Goal: Information Seeking & Learning: Learn about a topic

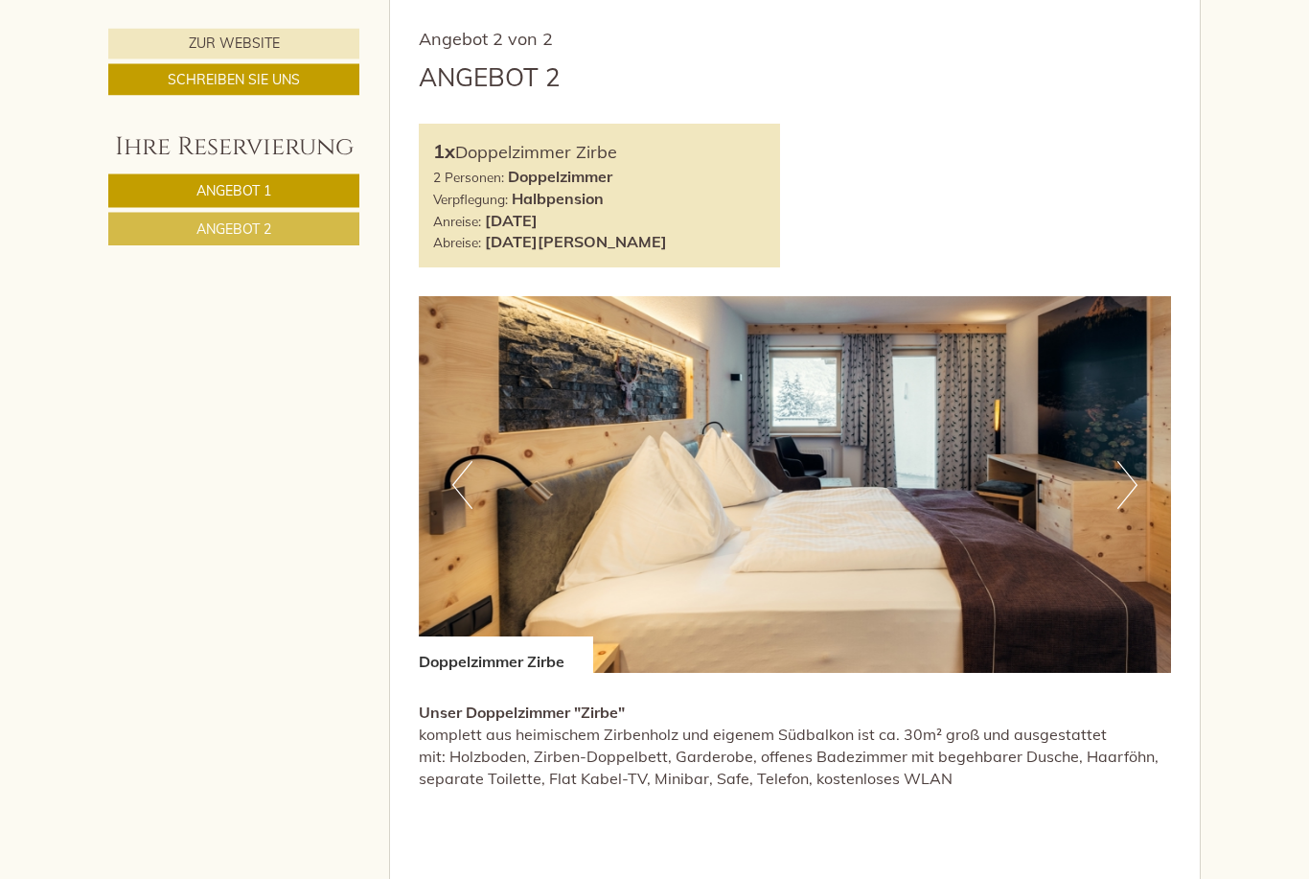
scroll to position [2093, 0]
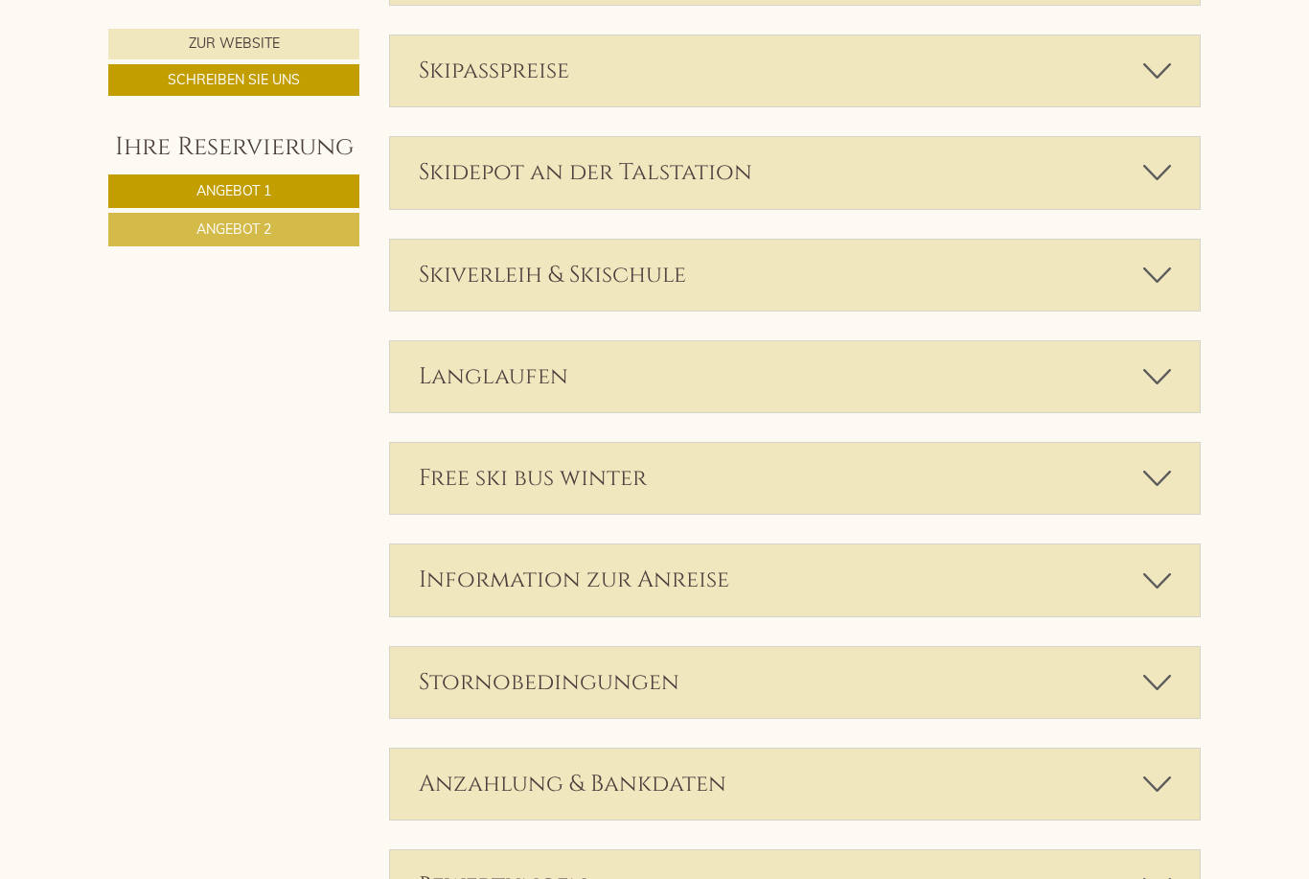
scroll to position [3823, 0]
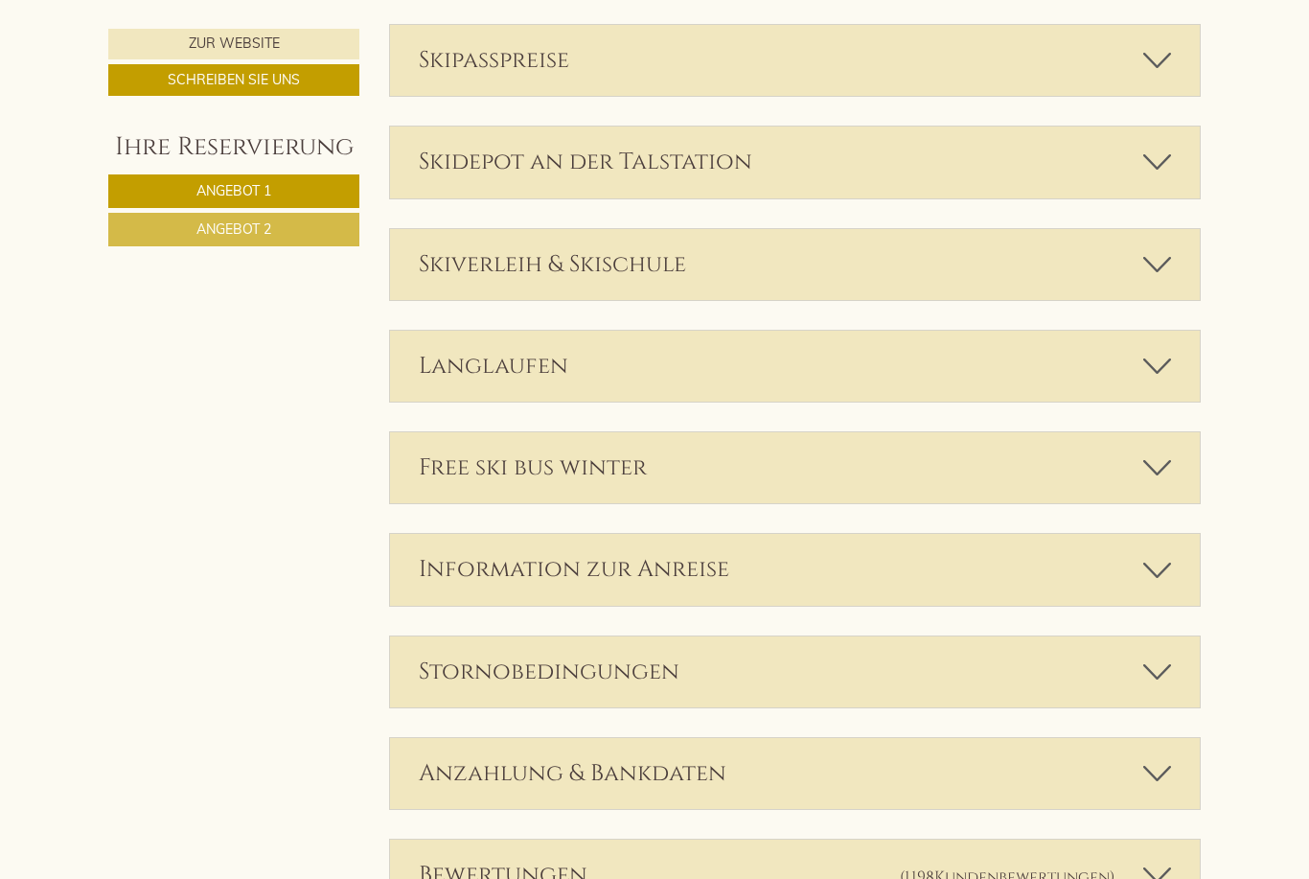
click at [1163, 655] on icon at bounding box center [1157, 671] width 28 height 33
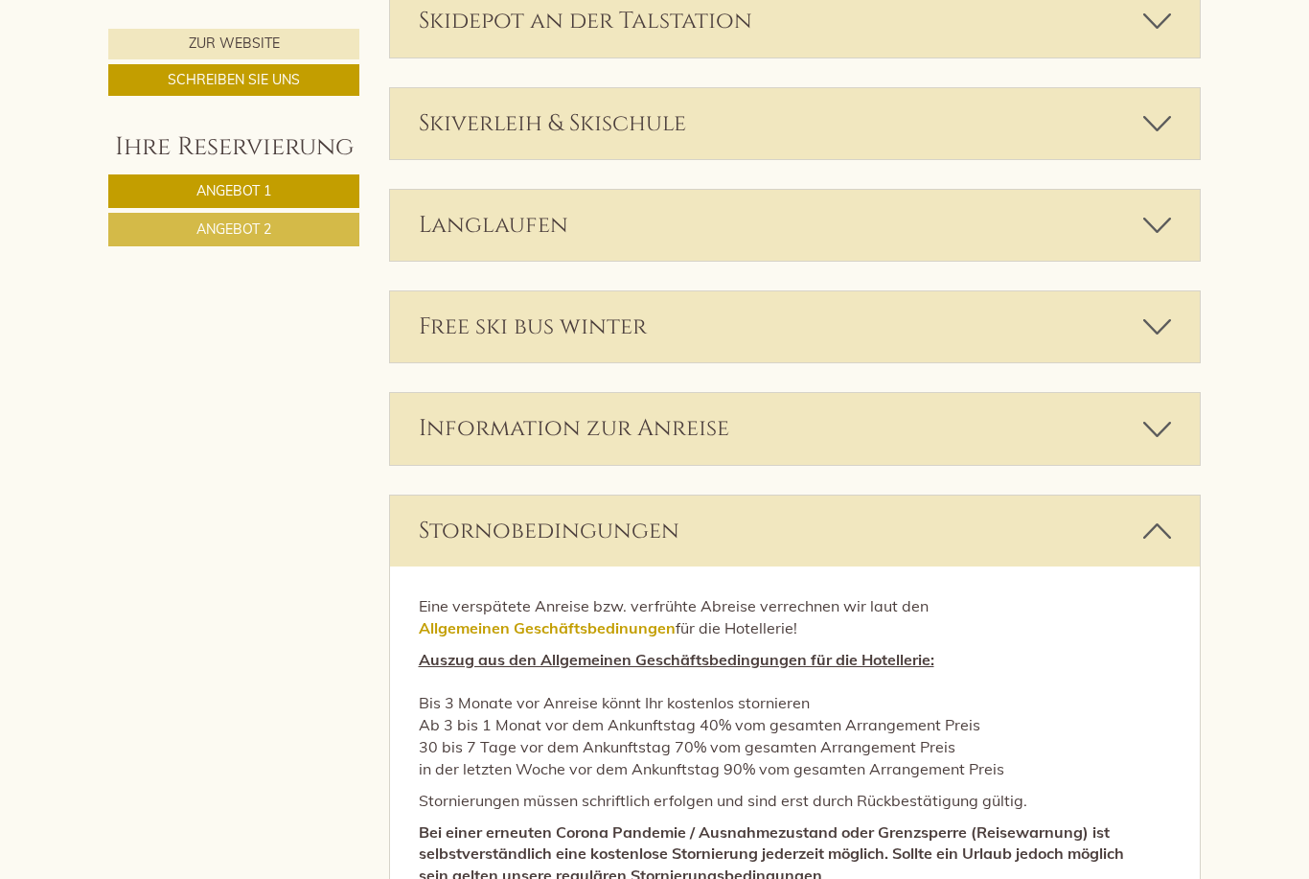
scroll to position [3965, 0]
click at [1150, 514] on icon at bounding box center [1157, 530] width 28 height 33
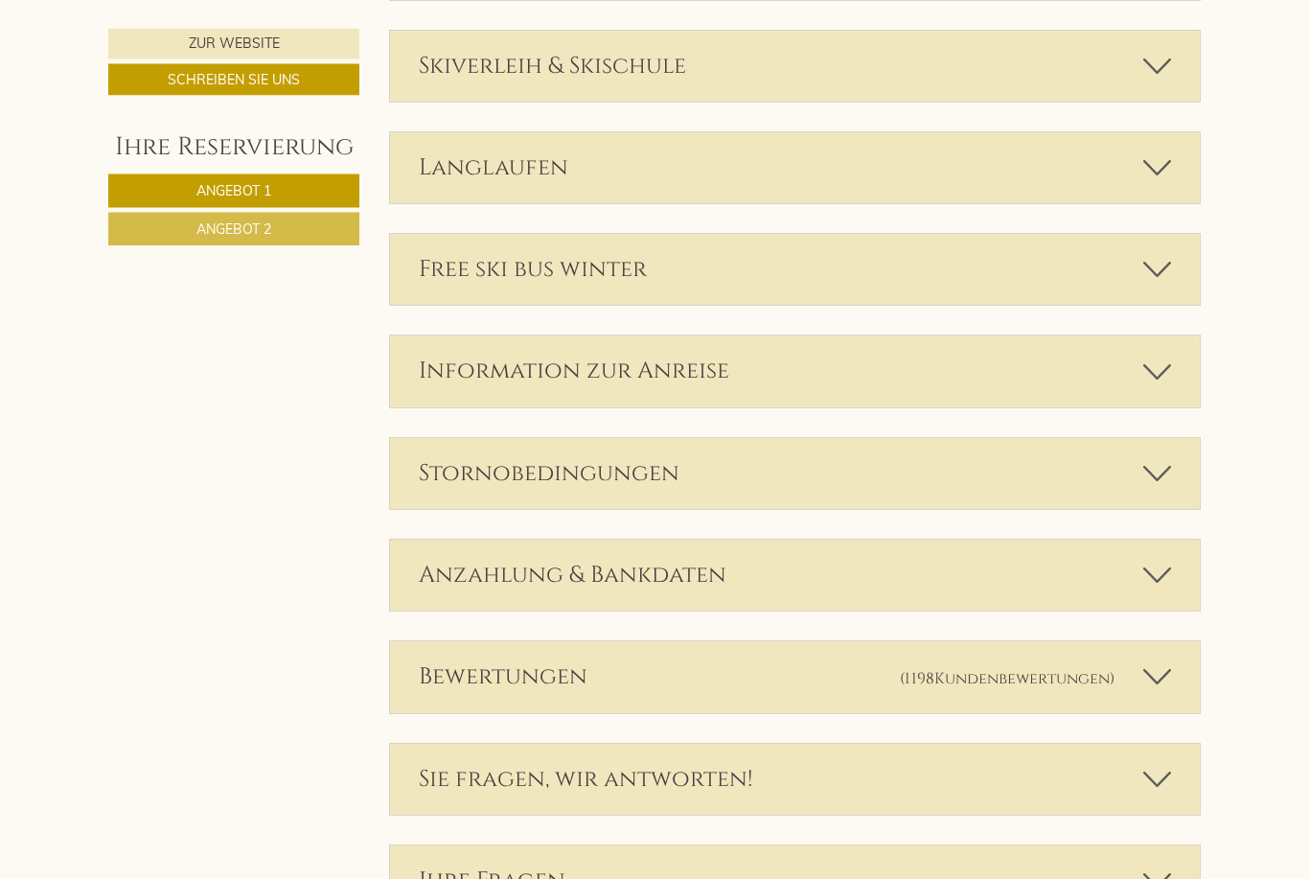
scroll to position [4022, 0]
click at [1161, 666] on div "Bewertungen (1198 Kundenbewertungen )" at bounding box center [795, 676] width 811 height 71
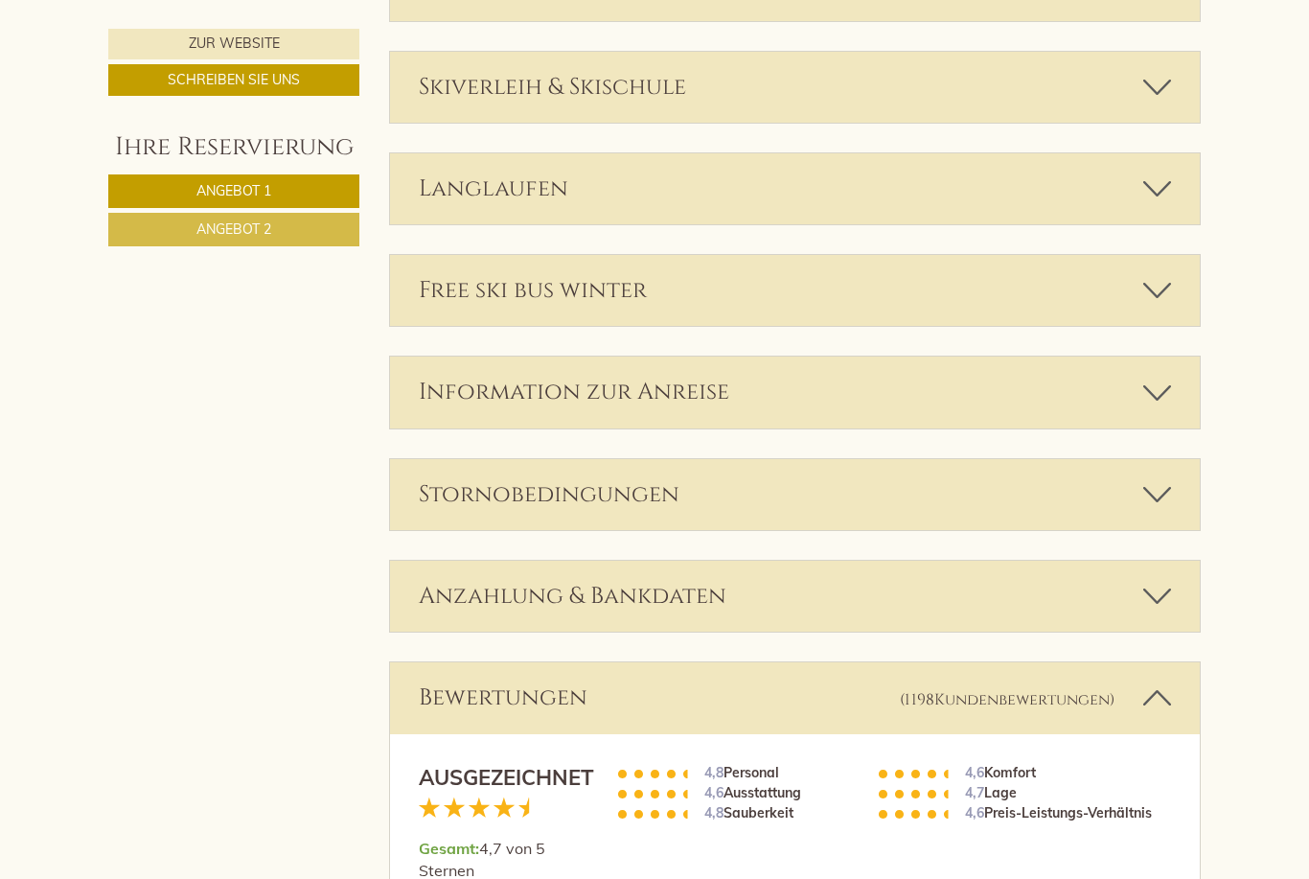
scroll to position [4070, 0]
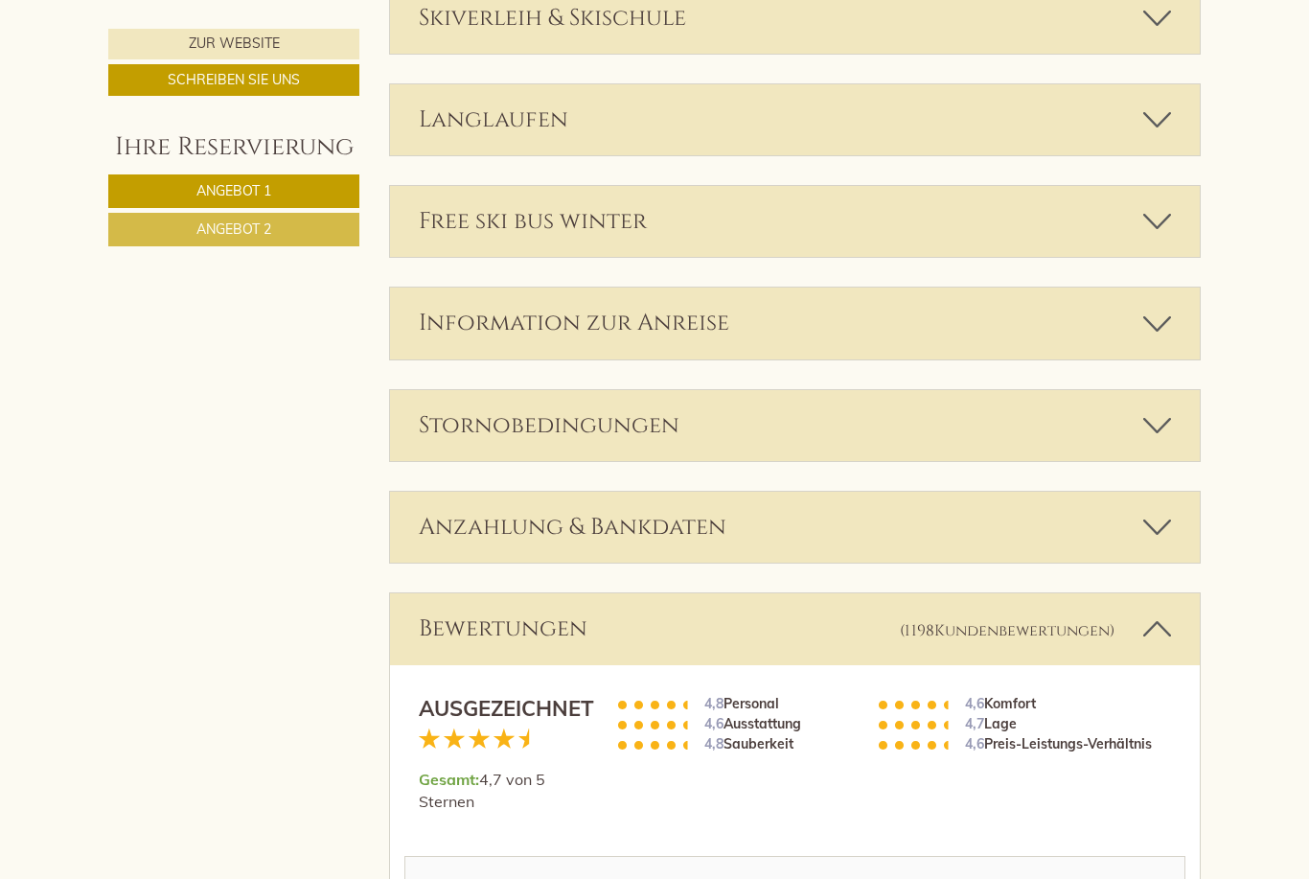
click at [1159, 612] on icon at bounding box center [1157, 628] width 28 height 33
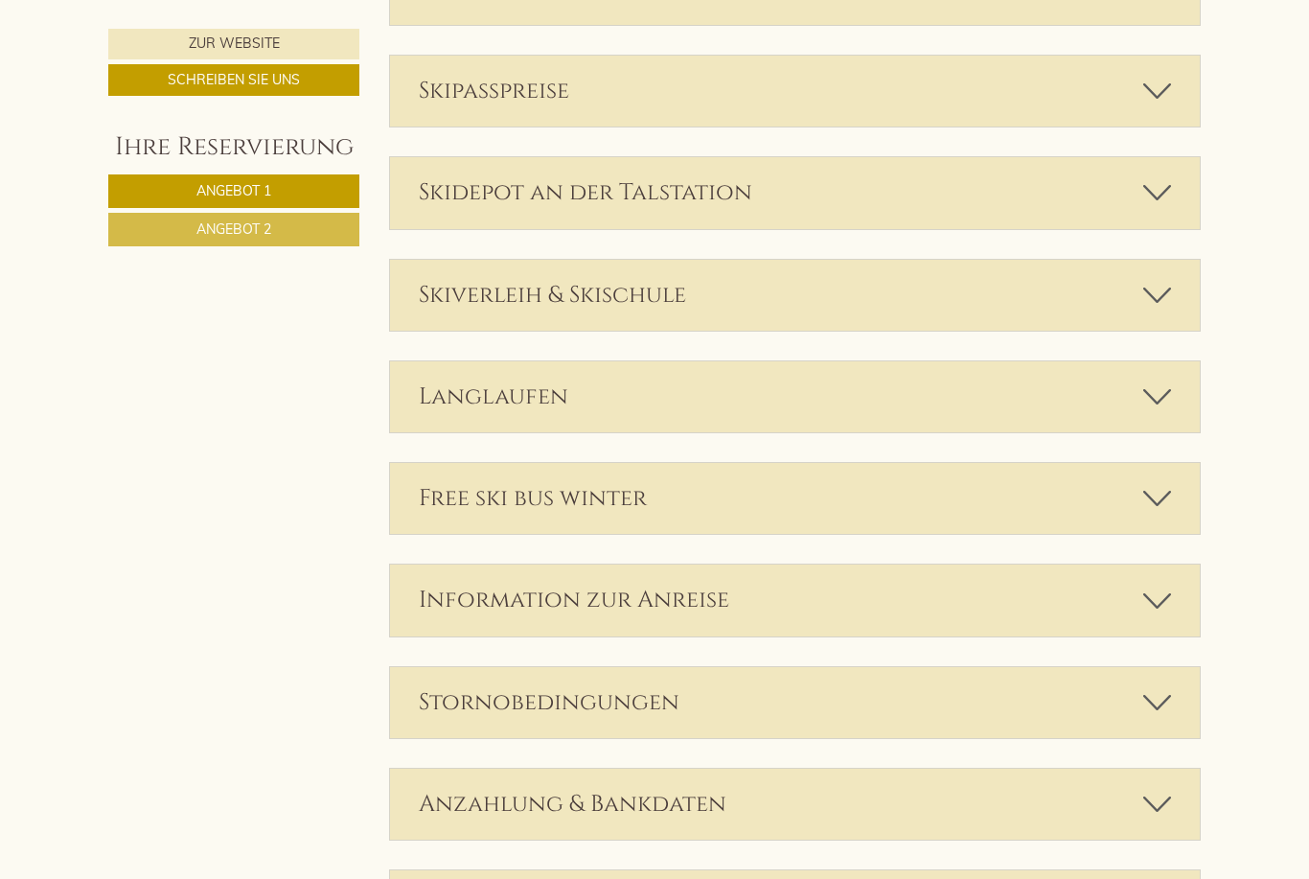
scroll to position [3794, 0]
click at [1164, 583] on icon at bounding box center [1157, 599] width 28 height 33
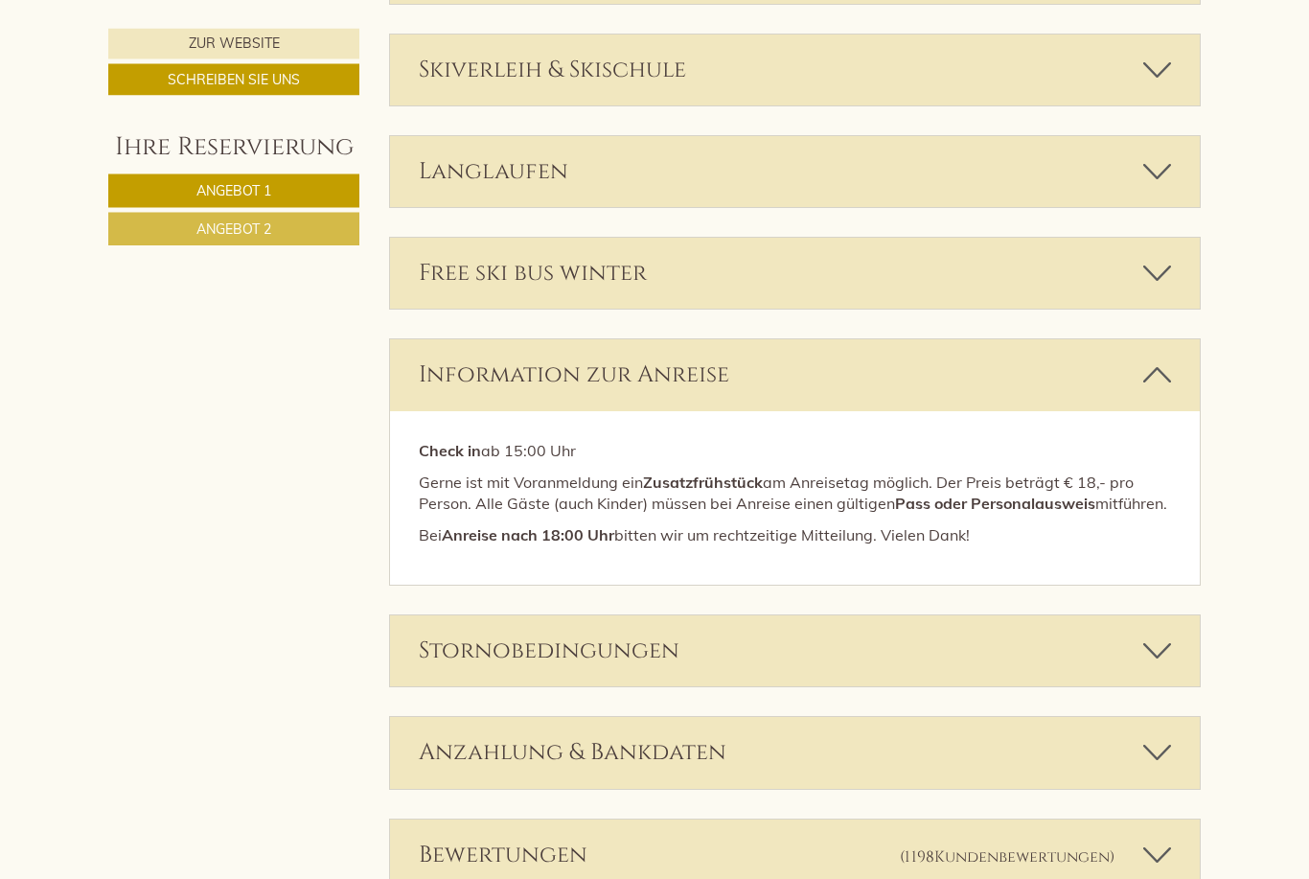
scroll to position [4018, 0]
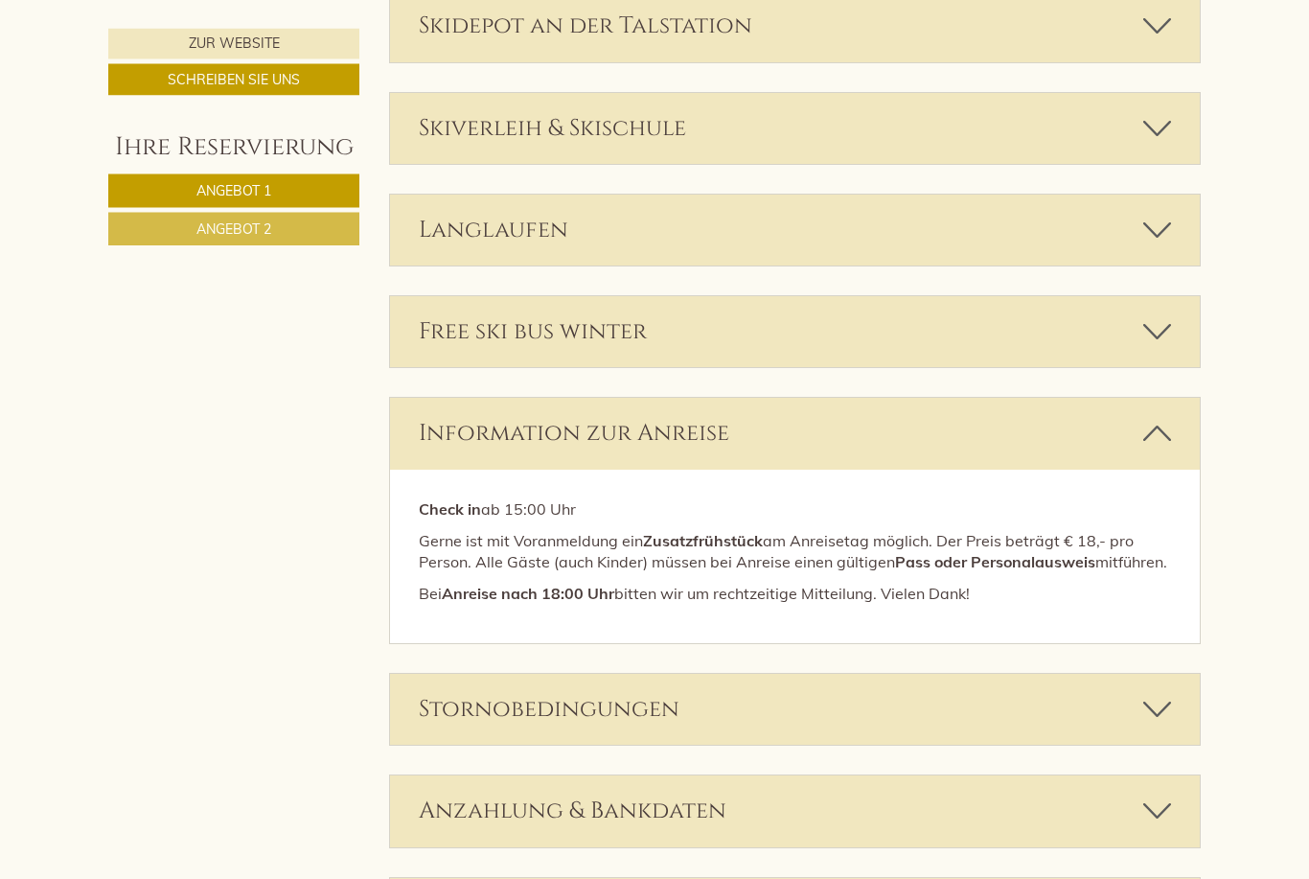
click at [1157, 418] on icon at bounding box center [1157, 434] width 28 height 33
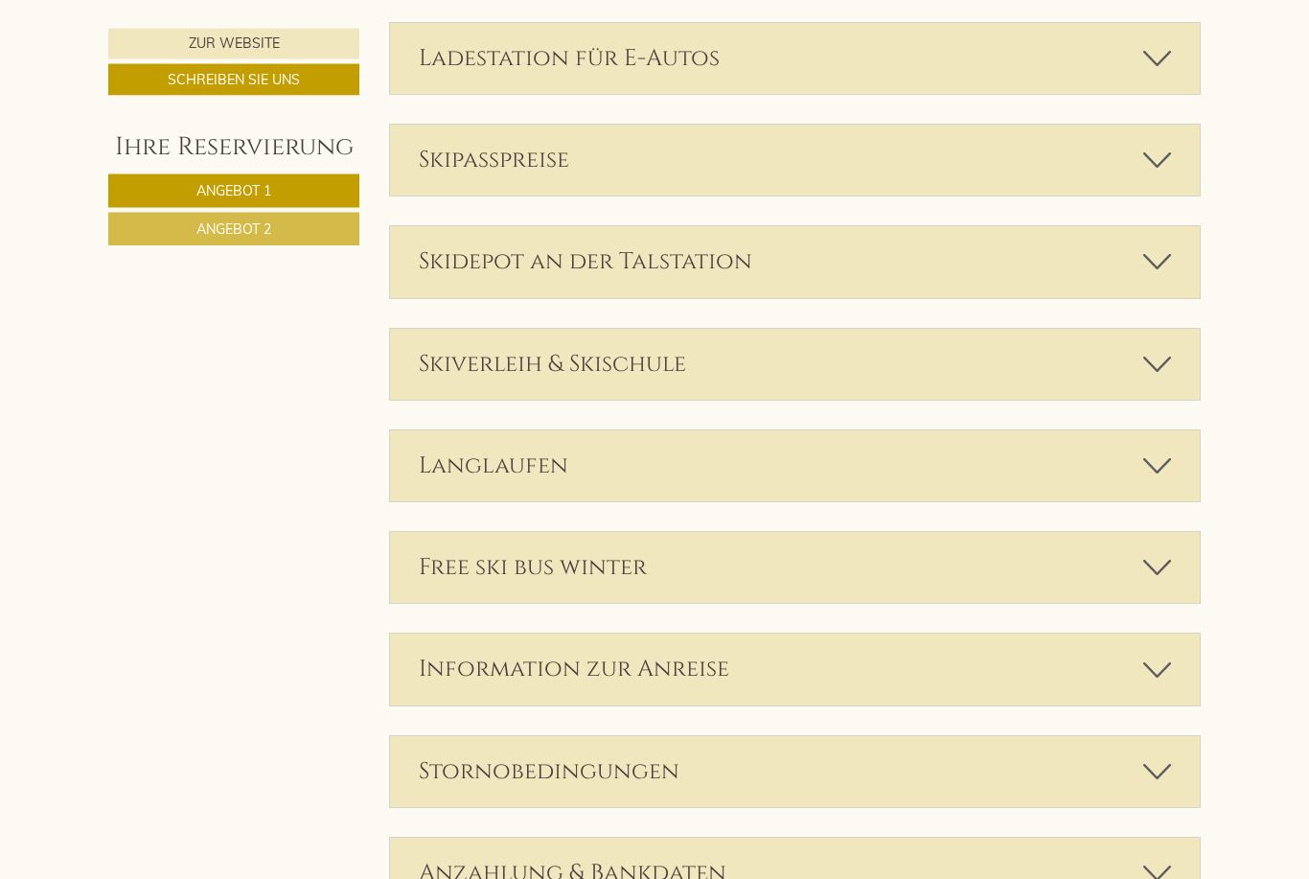
scroll to position [3722, 0]
click at [1166, 451] on icon at bounding box center [1157, 467] width 28 height 33
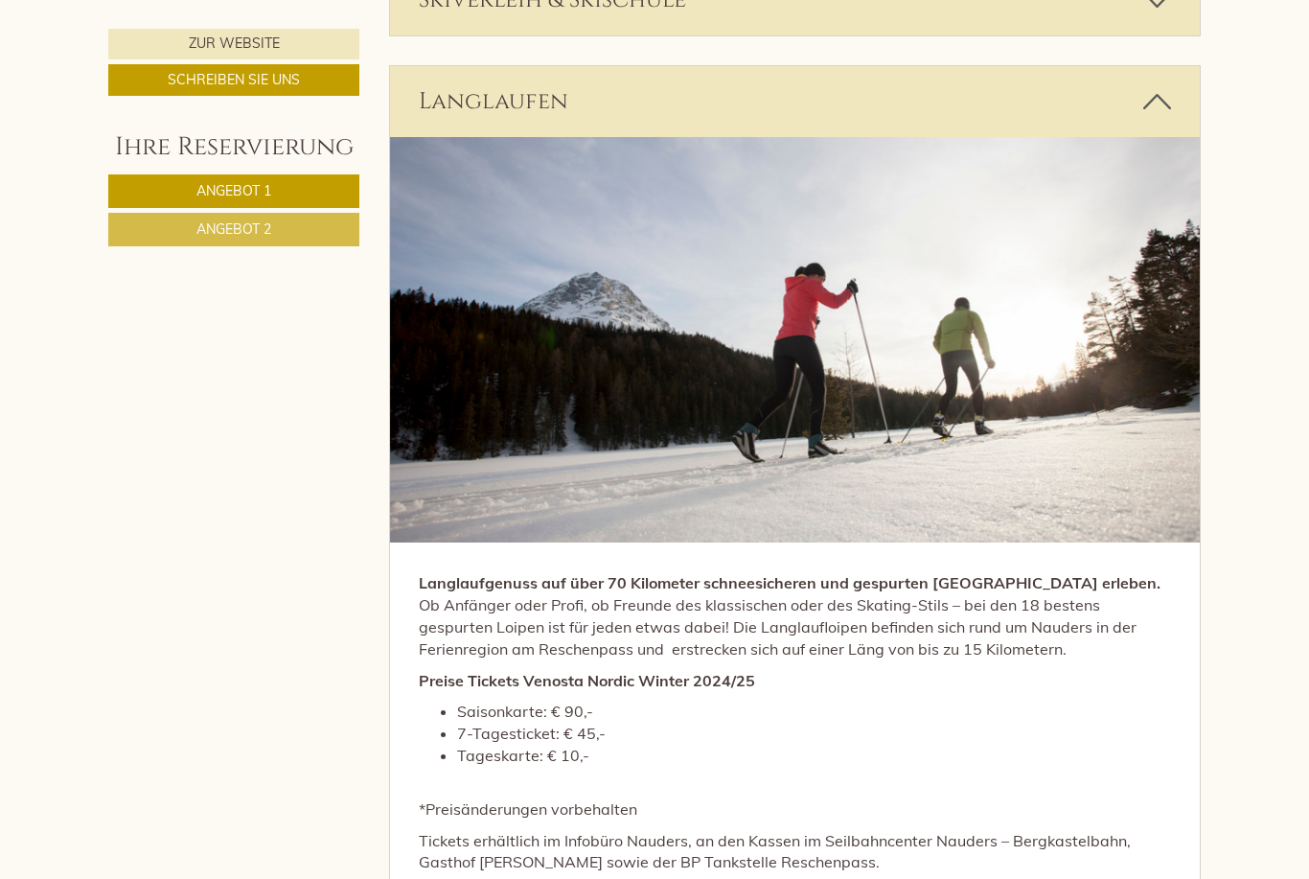
scroll to position [4087, 0]
click at [1158, 90] on icon at bounding box center [1157, 102] width 28 height 33
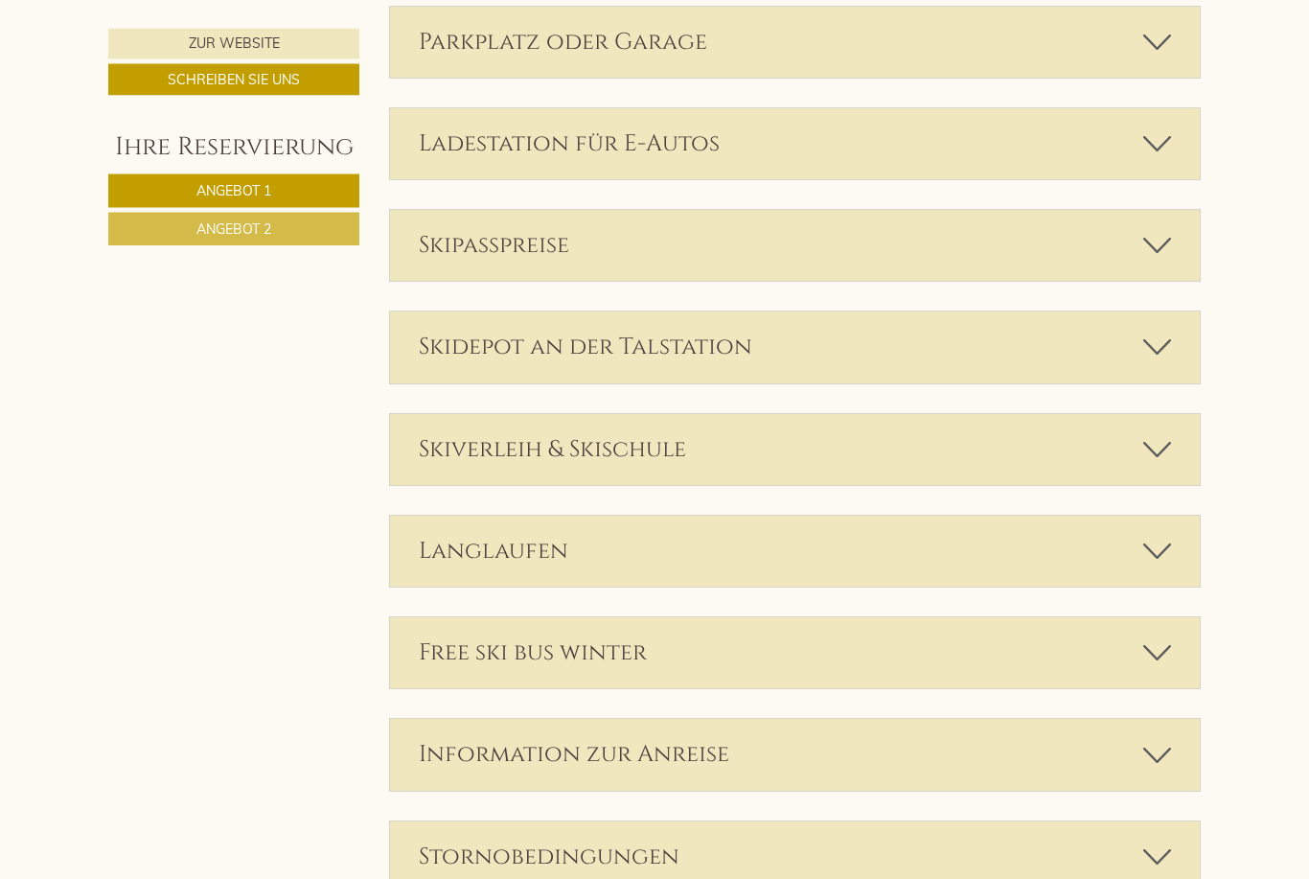
scroll to position [3638, 0]
click at [1160, 436] on icon at bounding box center [1157, 449] width 28 height 33
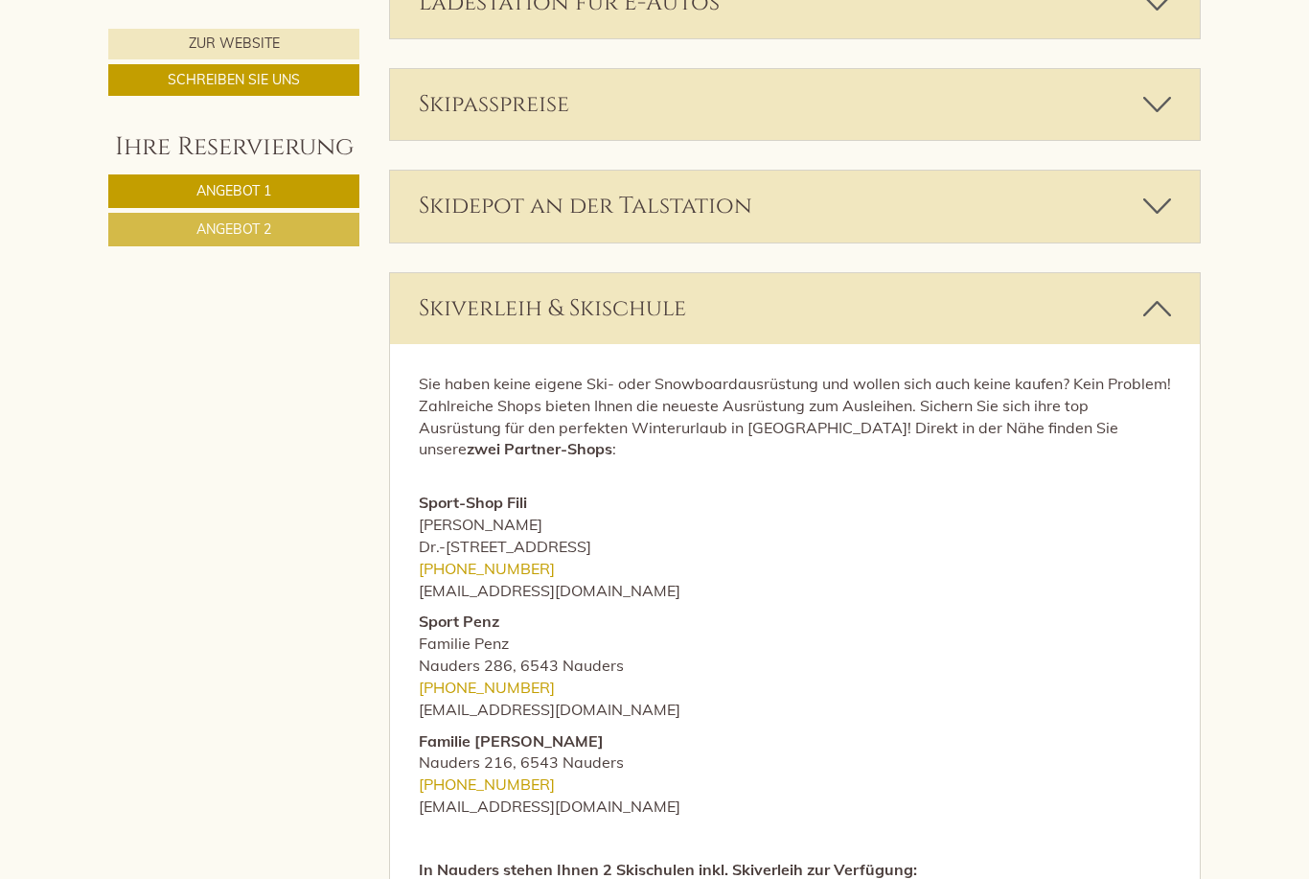
scroll to position [3765, 0]
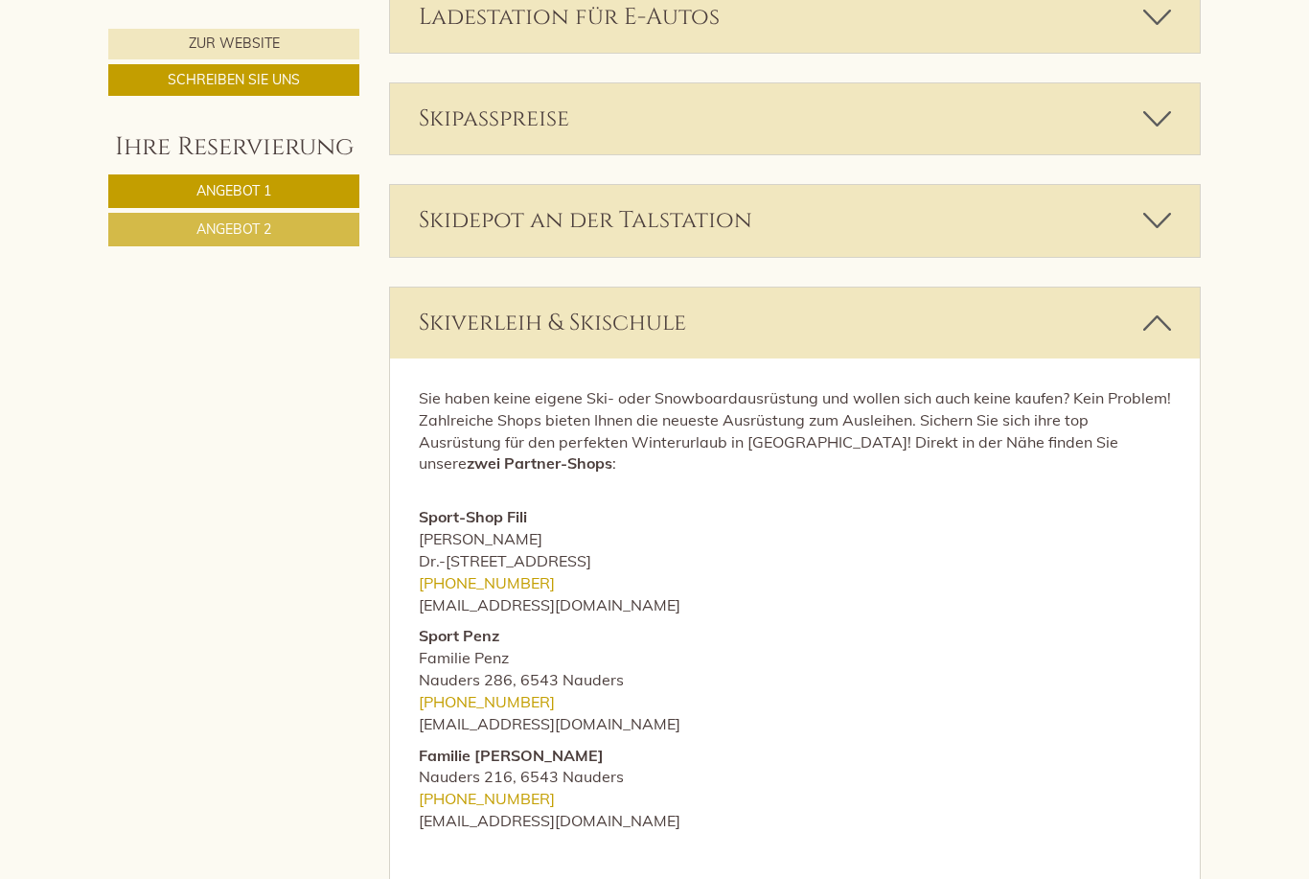
click at [1167, 307] on icon at bounding box center [1157, 323] width 28 height 33
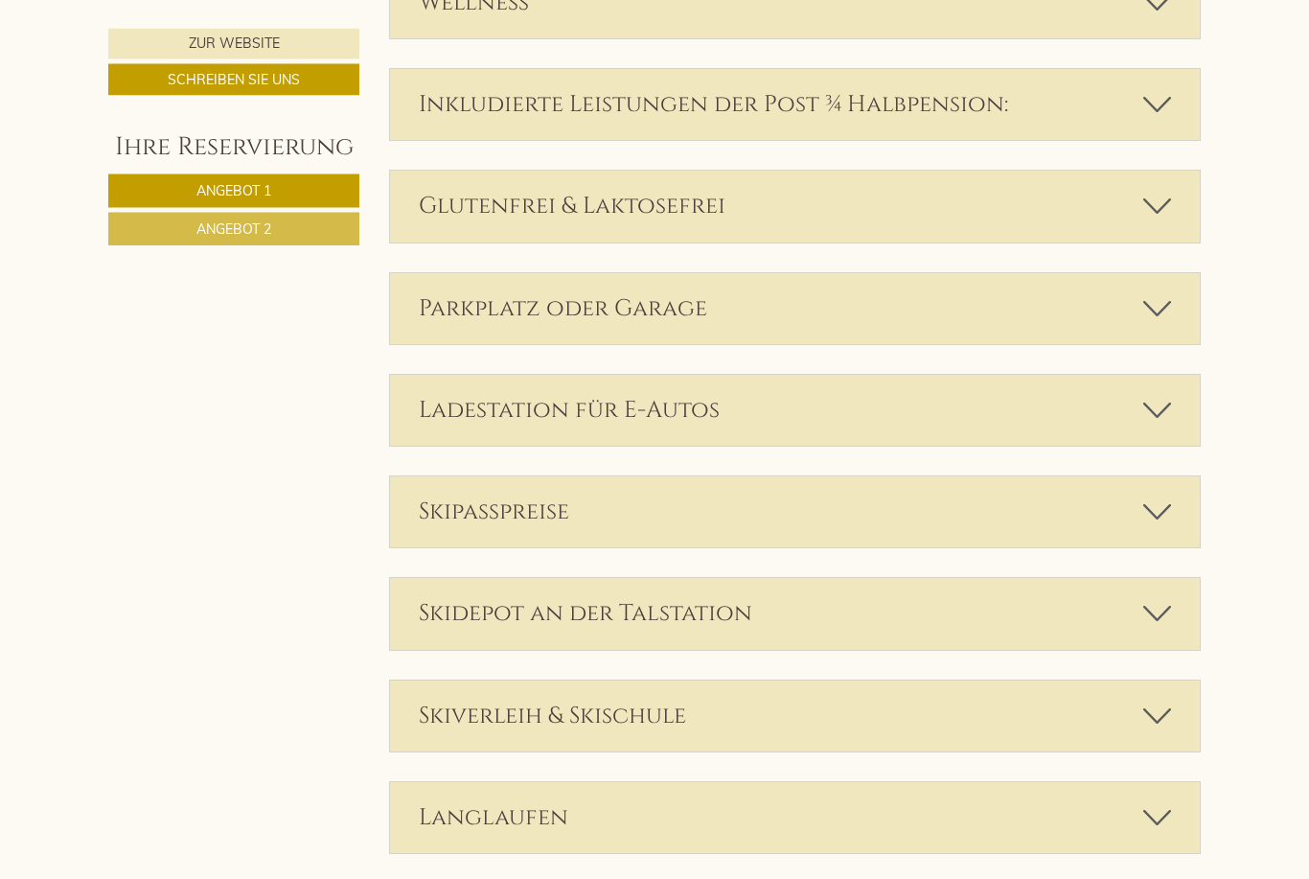
scroll to position [3362, 0]
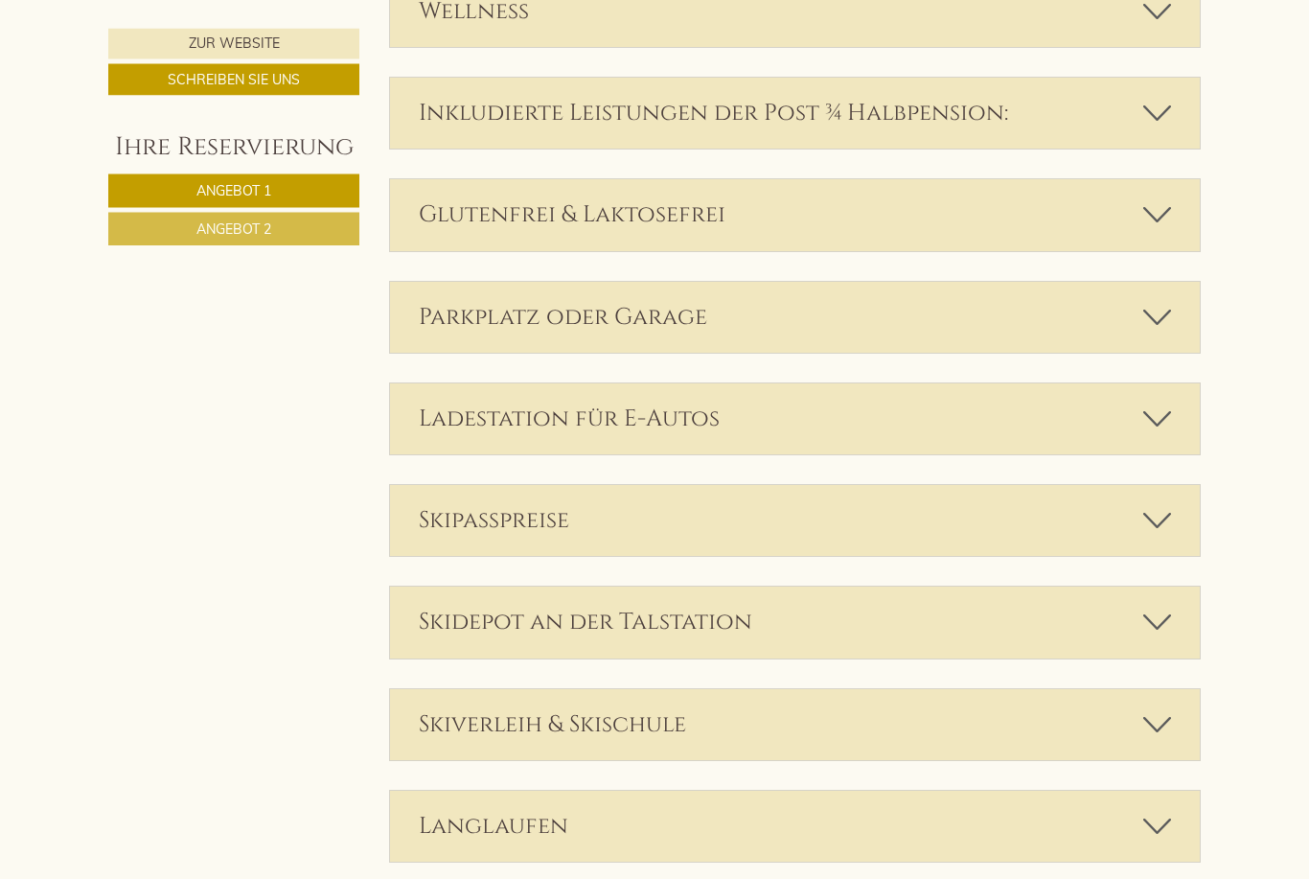
click at [1171, 390] on div "Ladestation für E-Autos" at bounding box center [795, 419] width 811 height 71
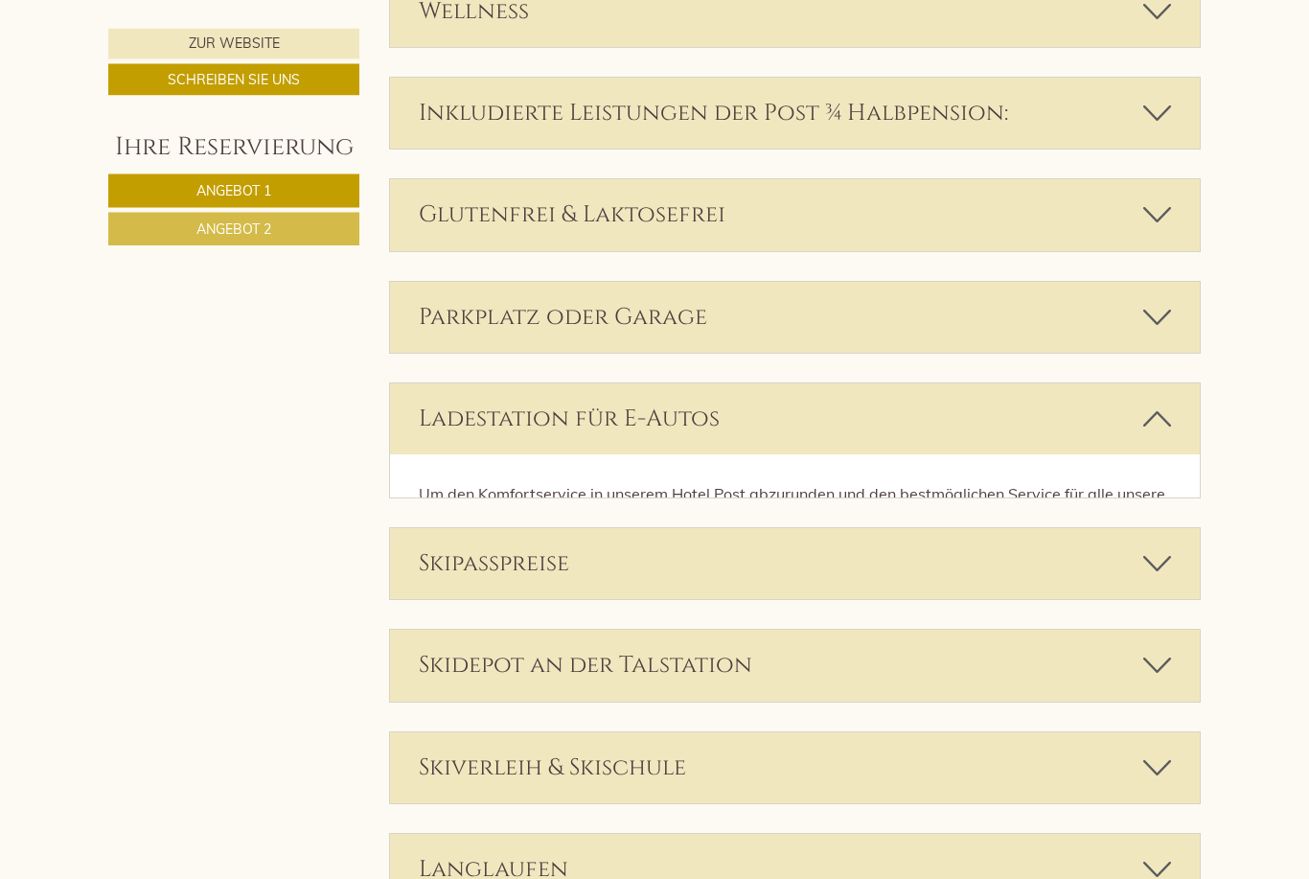
scroll to position [3363, 0]
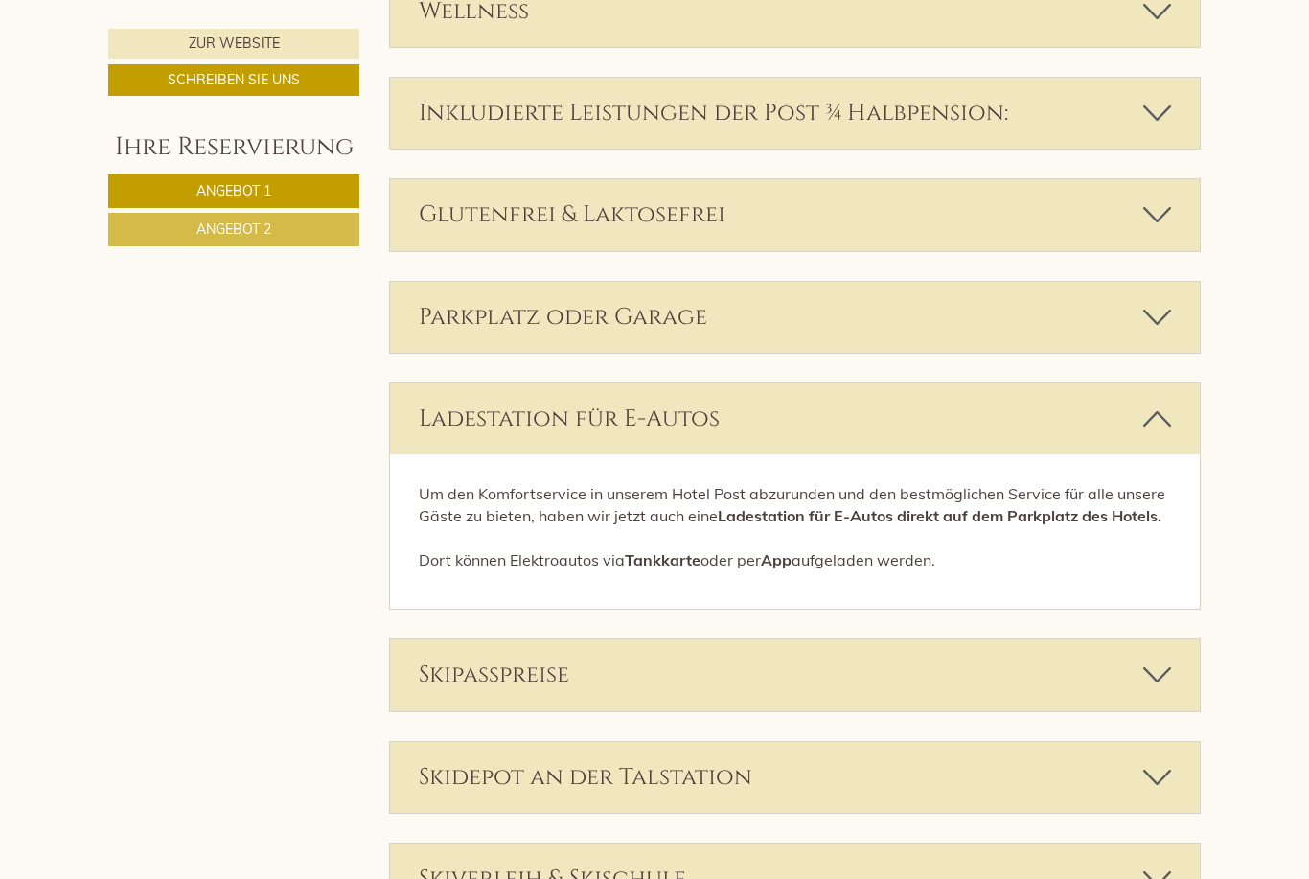
click at [1165, 404] on icon at bounding box center [1157, 418] width 28 height 33
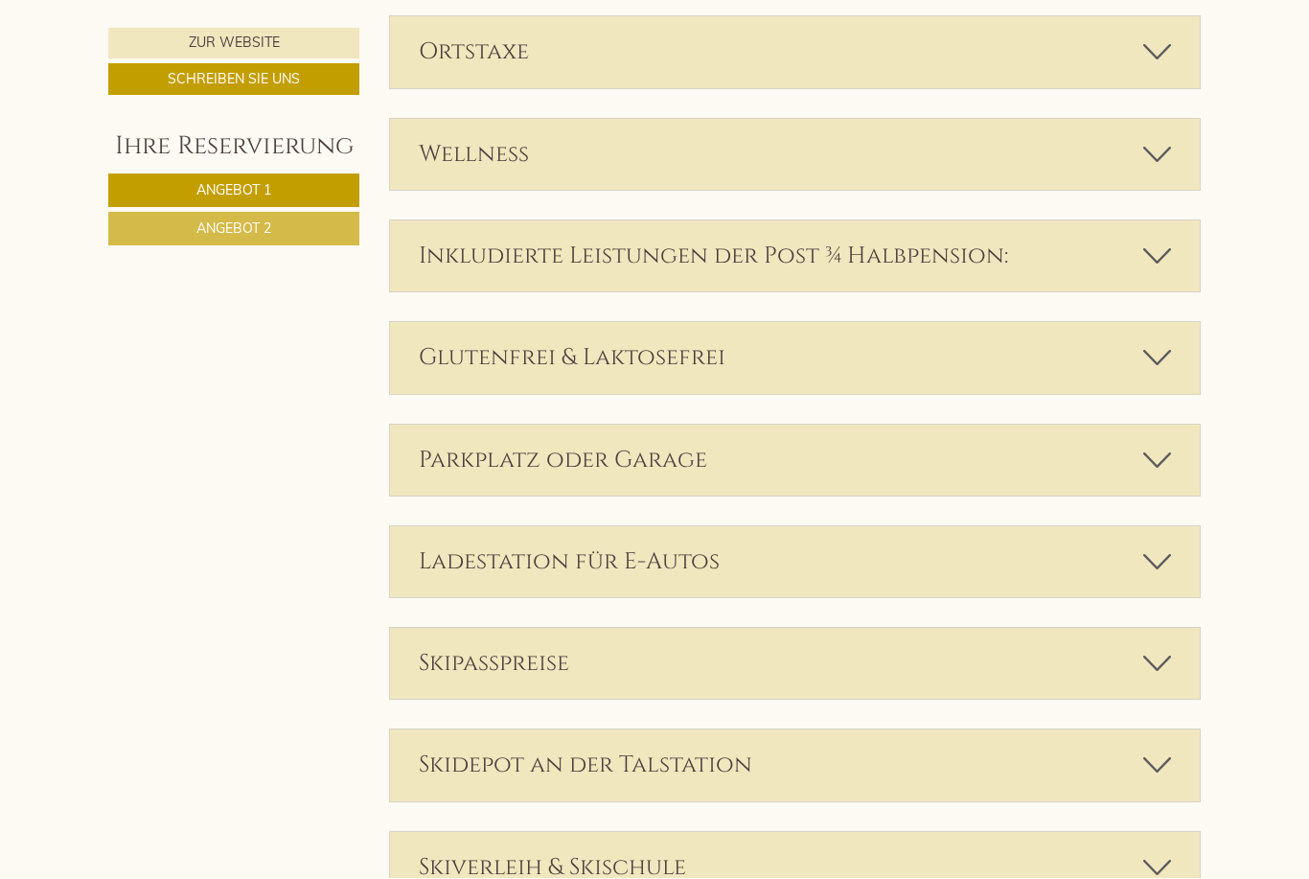
click at [1161, 445] on icon at bounding box center [1157, 461] width 28 height 33
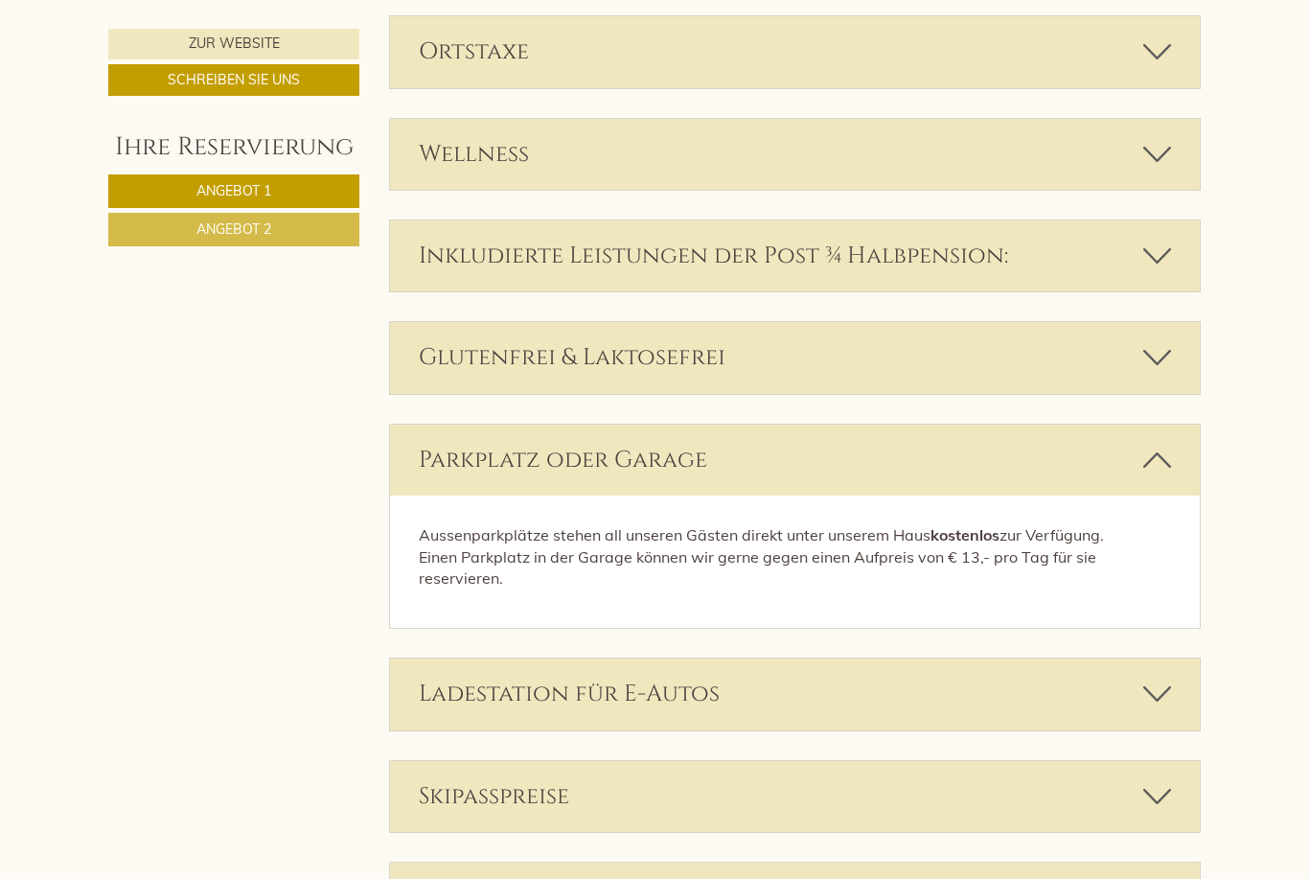
scroll to position [3216, 0]
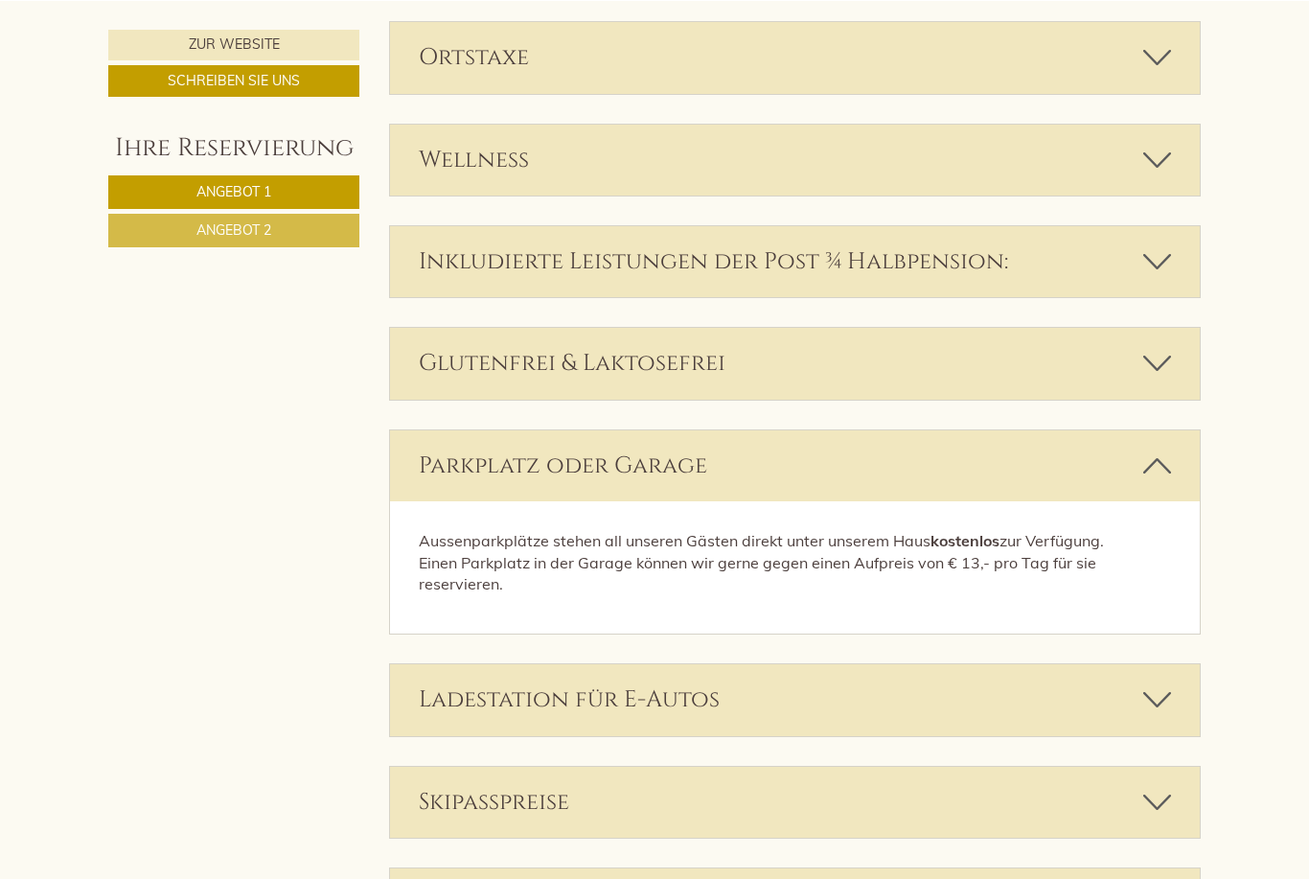
click at [1159, 453] on icon at bounding box center [1157, 464] width 28 height 33
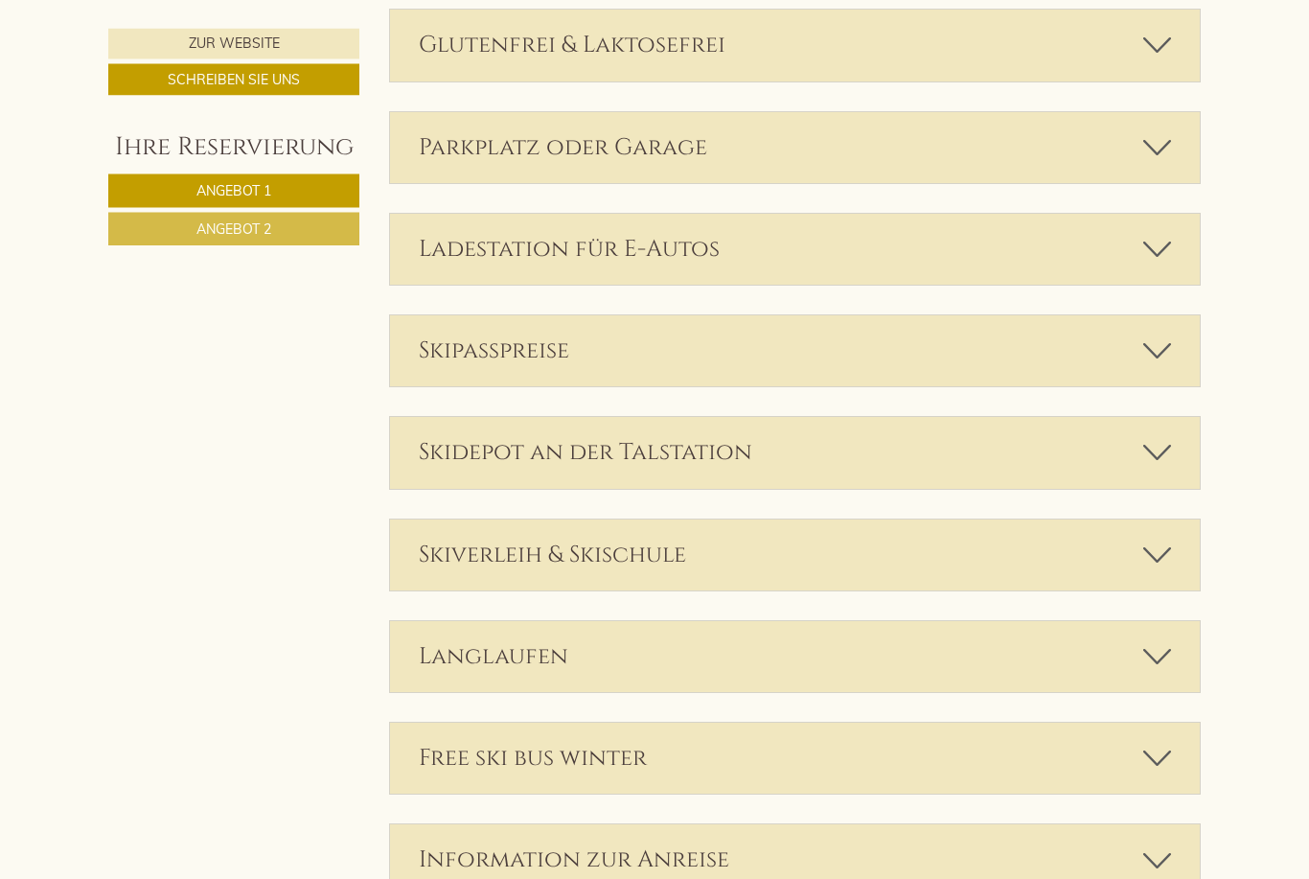
scroll to position [3535, 0]
click at [1162, 333] on icon at bounding box center [1157, 349] width 28 height 33
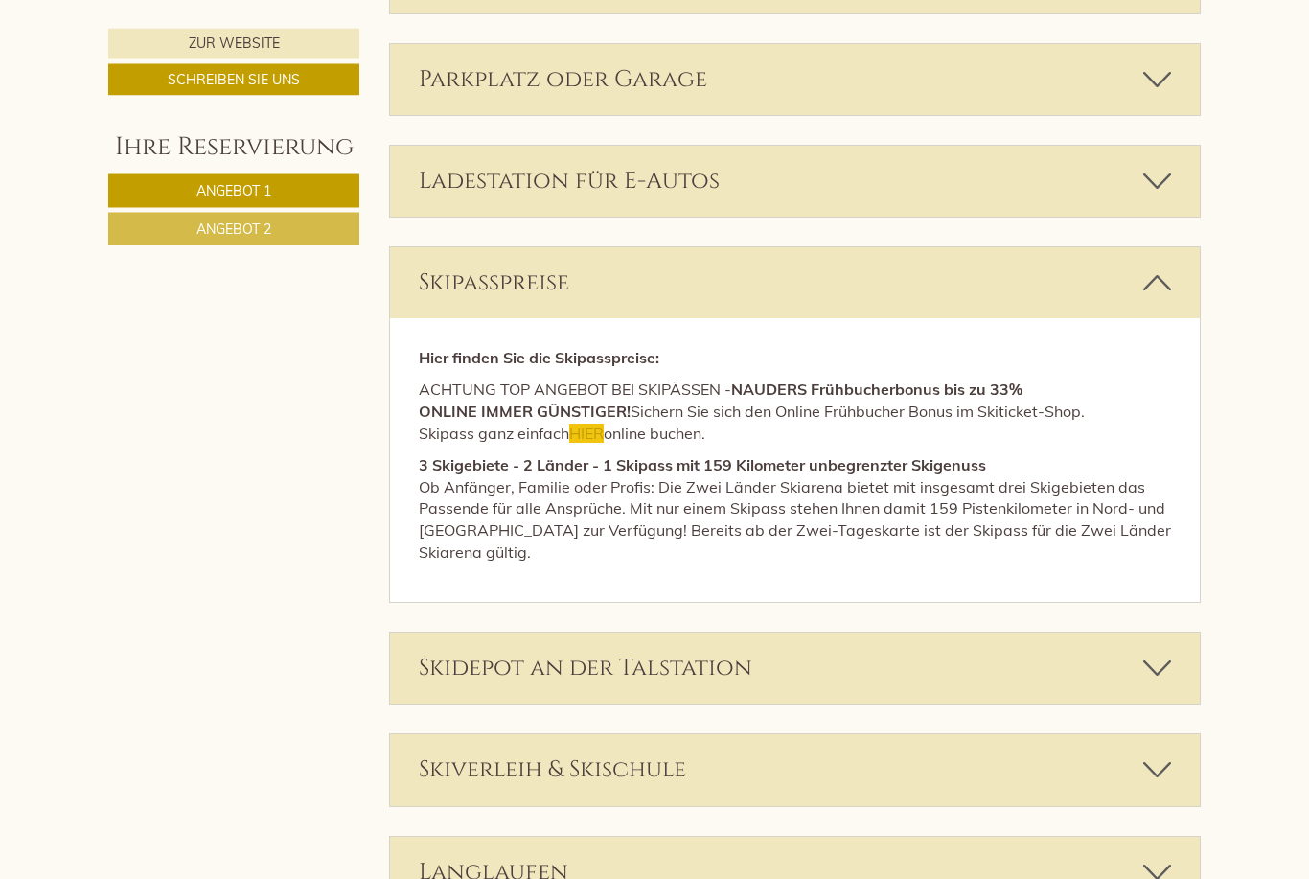
scroll to position [3578, 0]
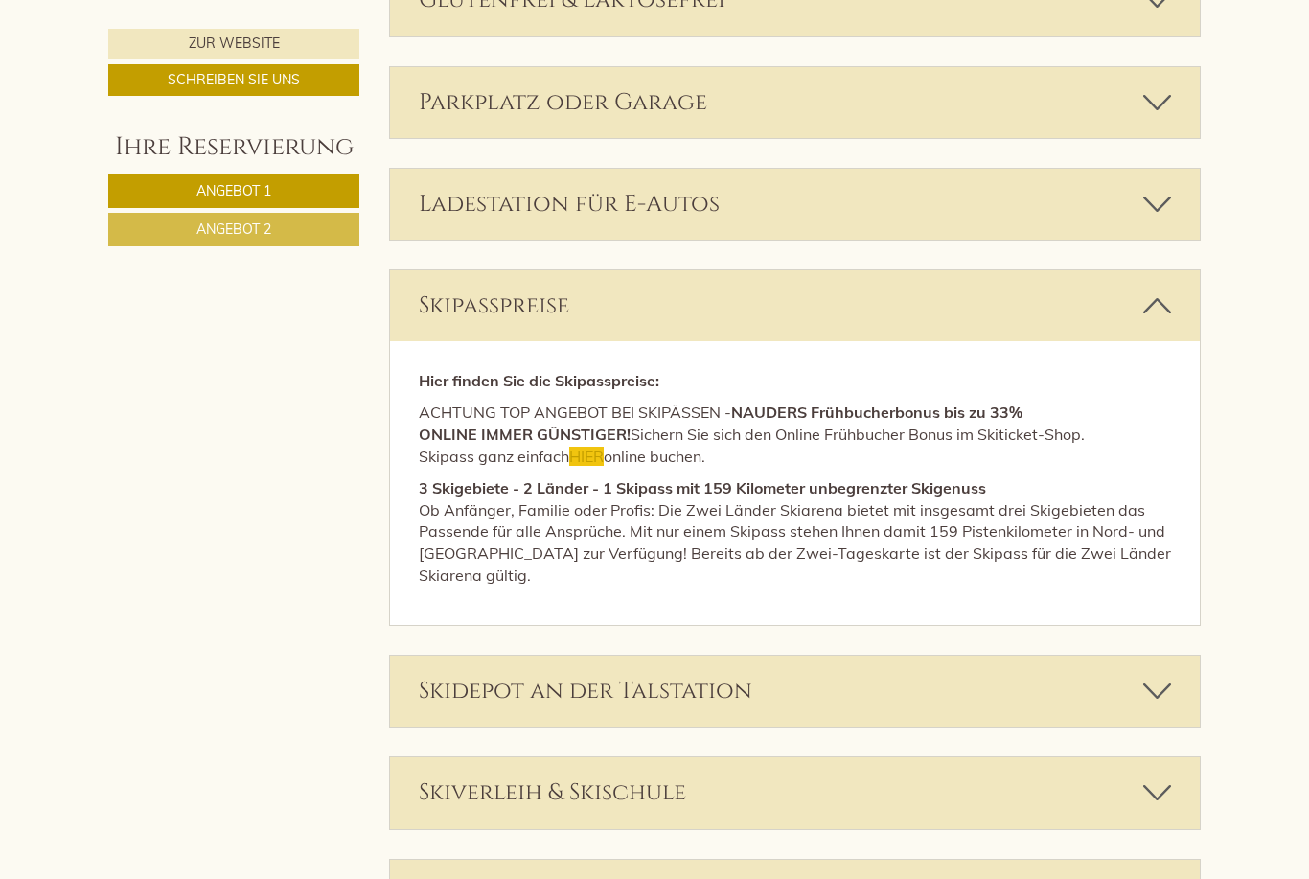
click at [1170, 289] on icon at bounding box center [1157, 305] width 28 height 33
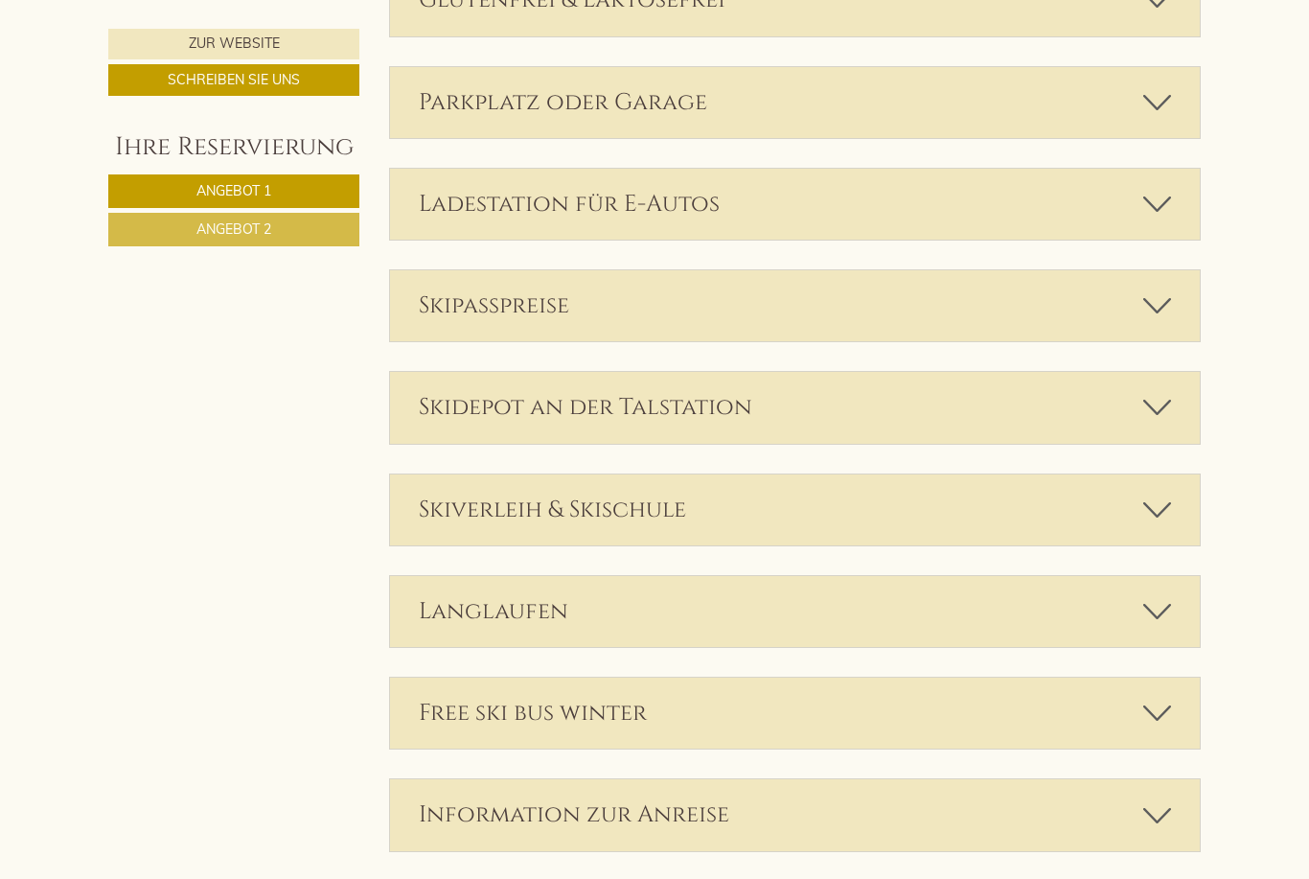
click at [1155, 391] on icon at bounding box center [1157, 407] width 28 height 33
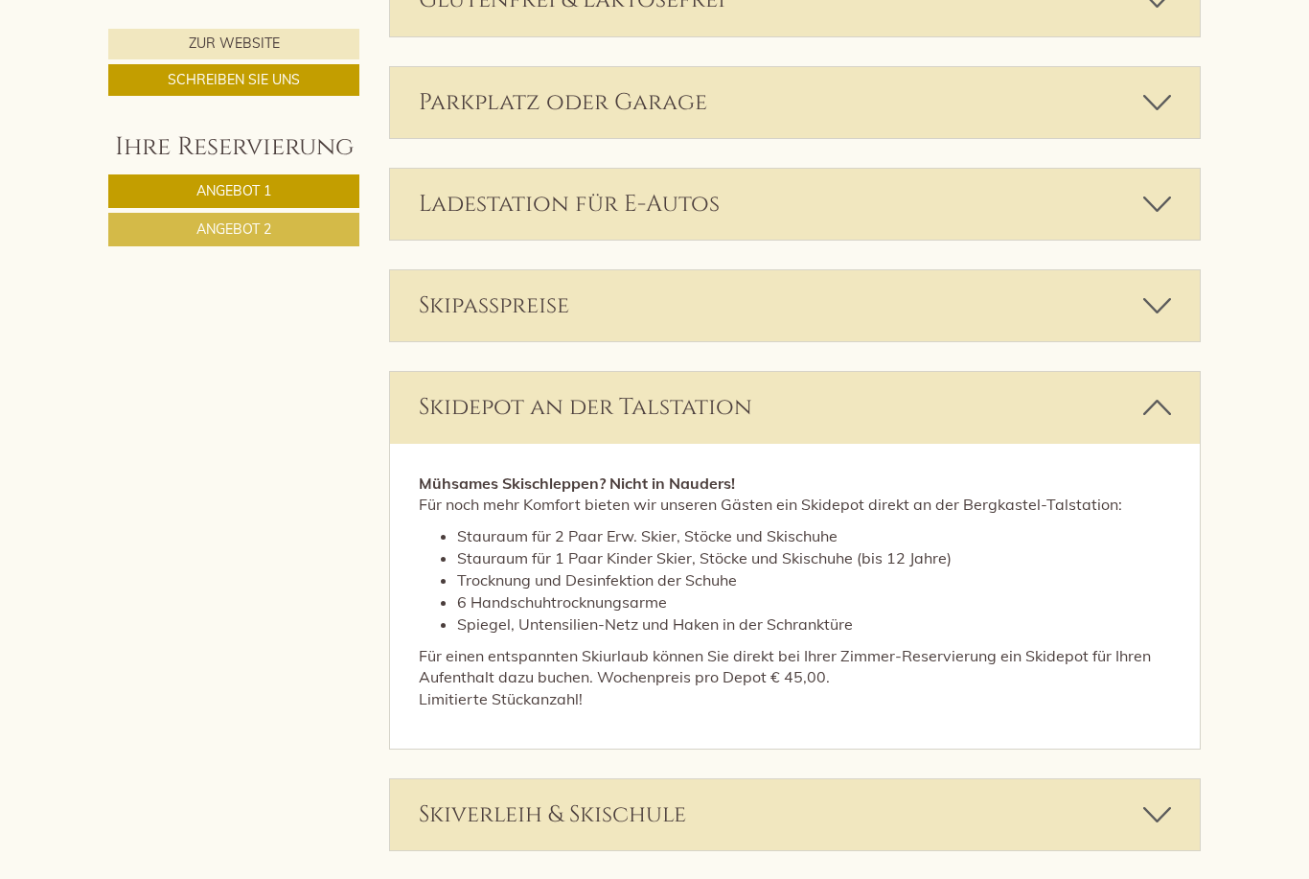
click at [1155, 391] on icon at bounding box center [1157, 407] width 28 height 33
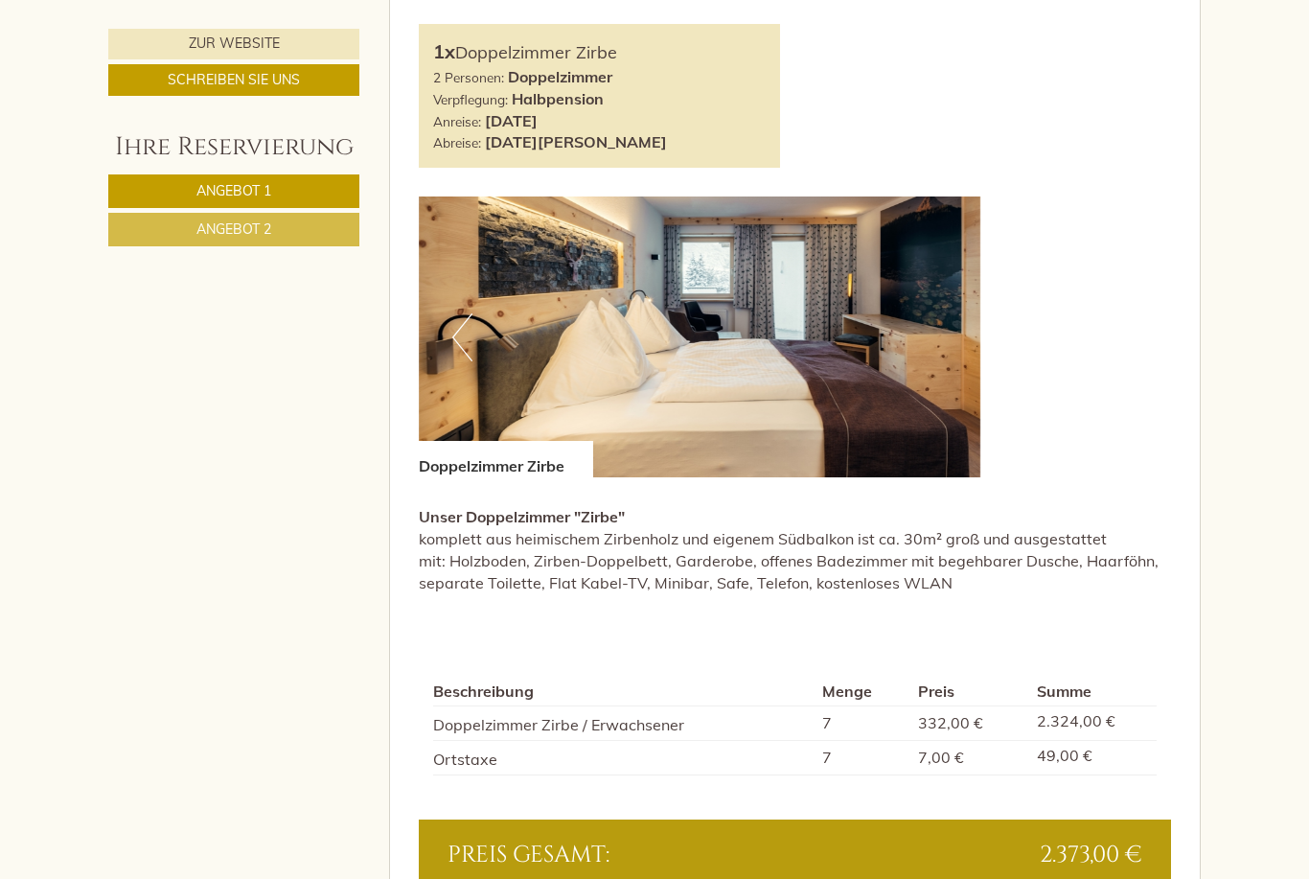
scroll to position [2094, 0]
